Goal: Information Seeking & Learning: Learn about a topic

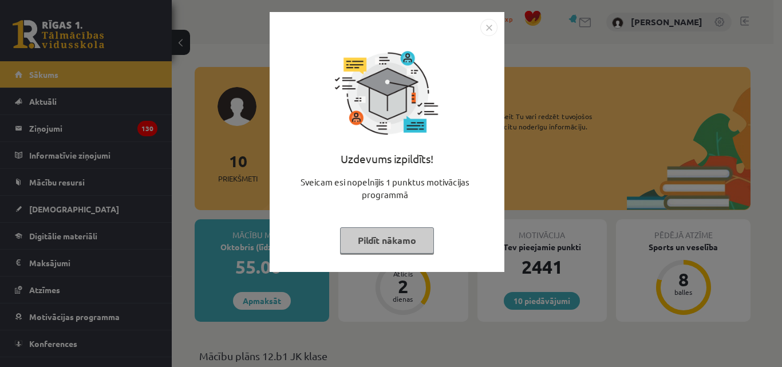
click at [374, 259] on div "Uzdevums izpildīts! Sveicam esi nopelnījis 1 punktus motivācijas programmā Pild…" at bounding box center [387, 150] width 221 height 229
click at [373, 250] on button "Pildīt nākamo" at bounding box center [387, 240] width 94 height 26
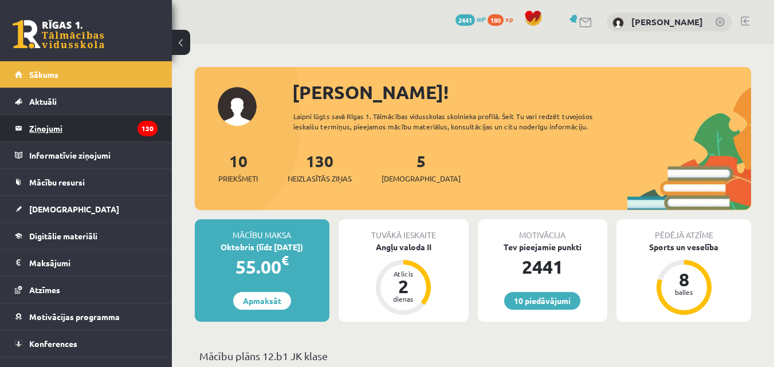
click at [62, 129] on legend "Ziņojumi 130" at bounding box center [93, 128] width 128 height 26
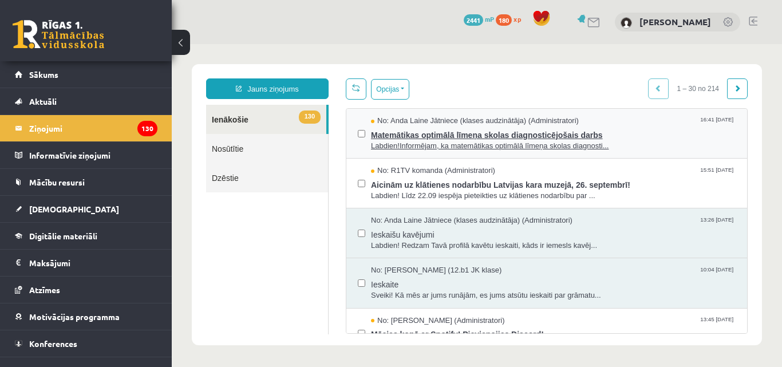
click at [450, 143] on span "Labdien!Informējam, ka matemātikas optimālā līmeņa skolas diagnosti..." at bounding box center [553, 146] width 365 height 11
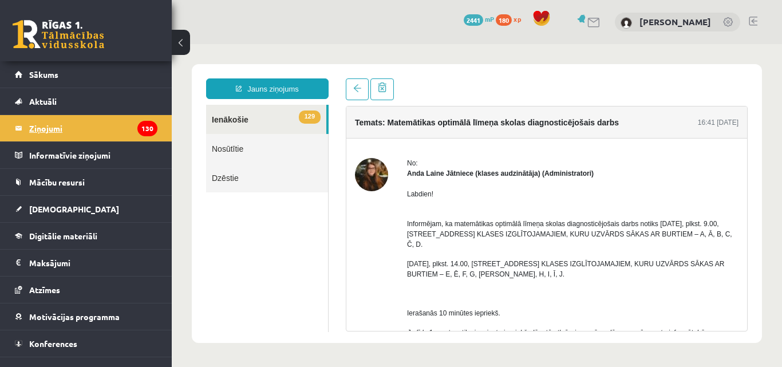
click at [31, 127] on legend "Ziņojumi 130" at bounding box center [93, 128] width 128 height 26
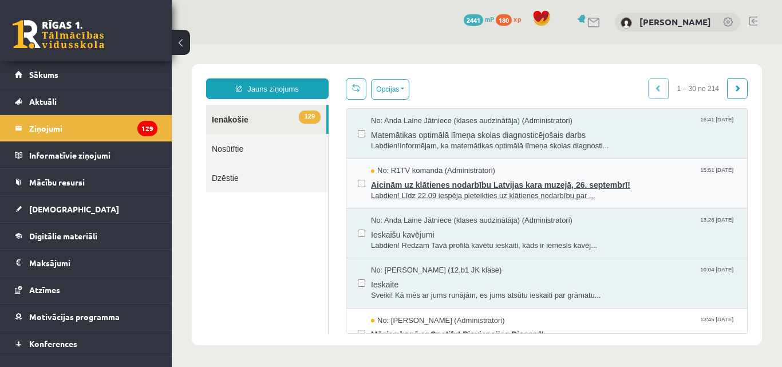
click at [422, 182] on span "Aicinām uz klātienes nodarbību Latvijas kara muzejā, 26. septembrī!" at bounding box center [553, 183] width 365 height 14
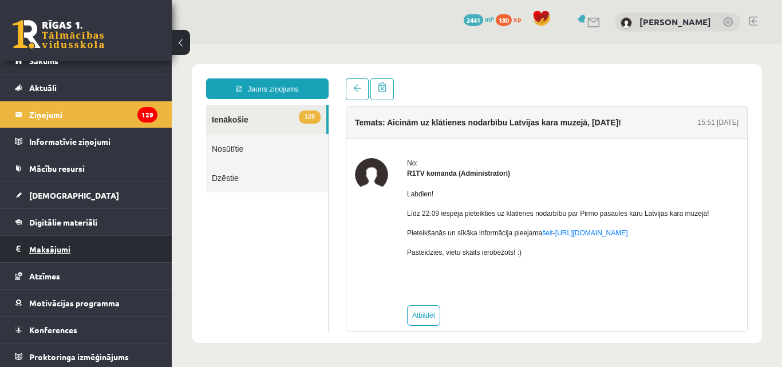
scroll to position [17, 0]
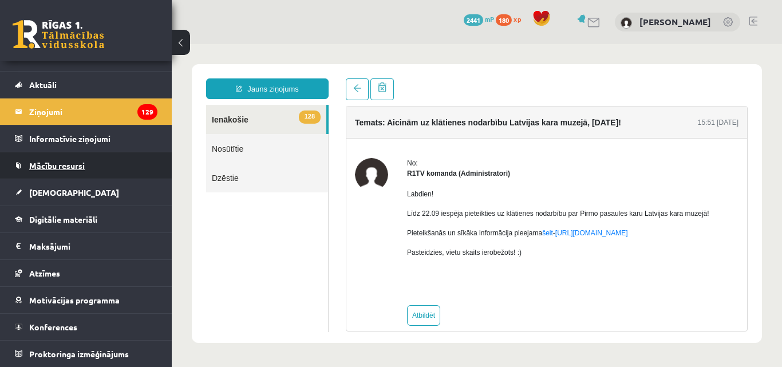
click at [62, 167] on span "Mācību resursi" at bounding box center [57, 165] width 56 height 10
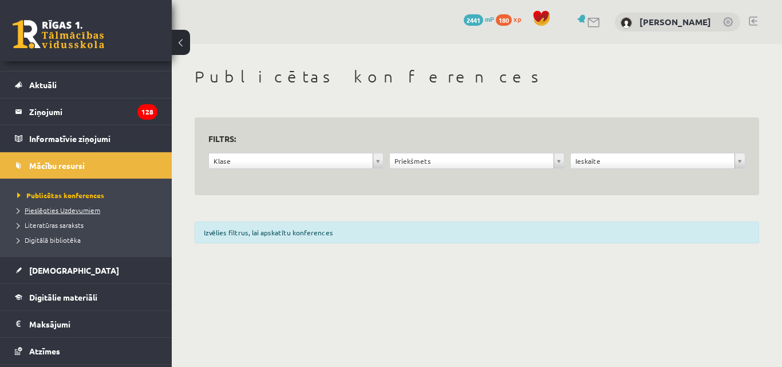
click at [55, 210] on span "Pieslēgties Uzdevumiem" at bounding box center [58, 210] width 83 height 9
